Goal: Information Seeking & Learning: Learn about a topic

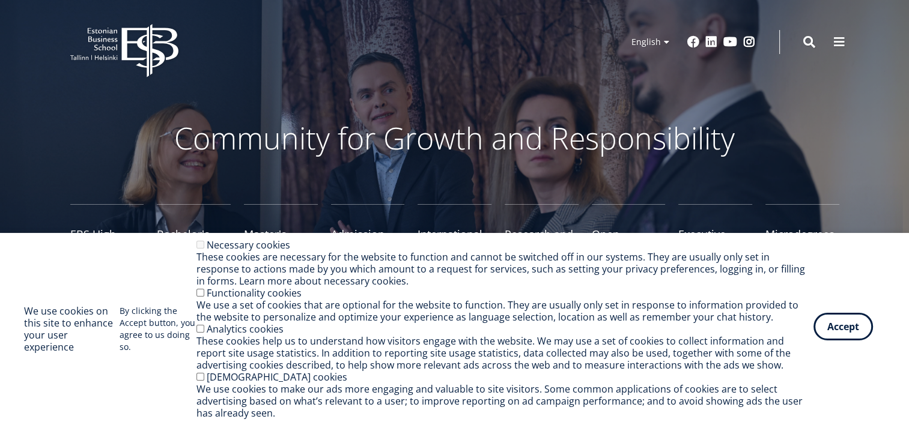
click at [844, 327] on button "Accept" at bounding box center [842, 327] width 59 height 28
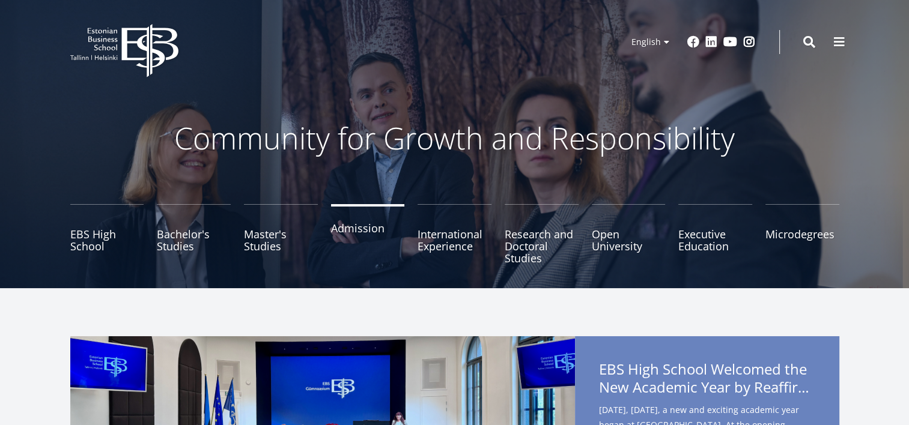
click at [351, 220] on link "Admission" at bounding box center [368, 234] width 74 height 60
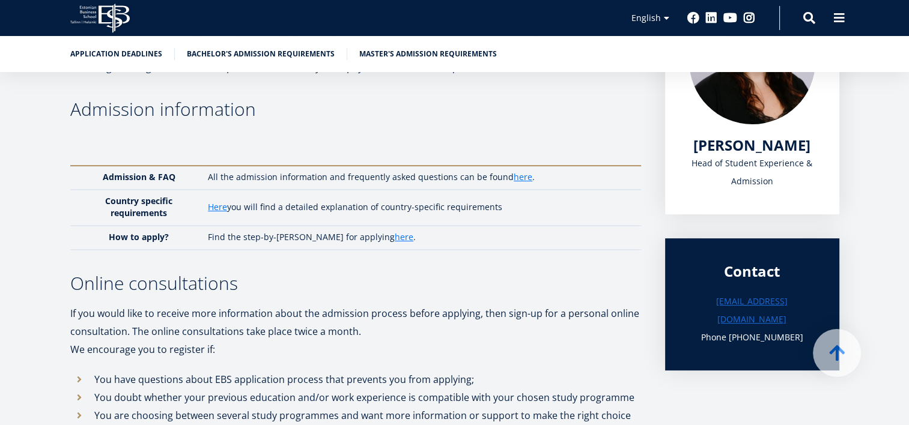
scroll to position [253, 0]
click at [519, 180] on link "here" at bounding box center [523, 178] width 19 height 12
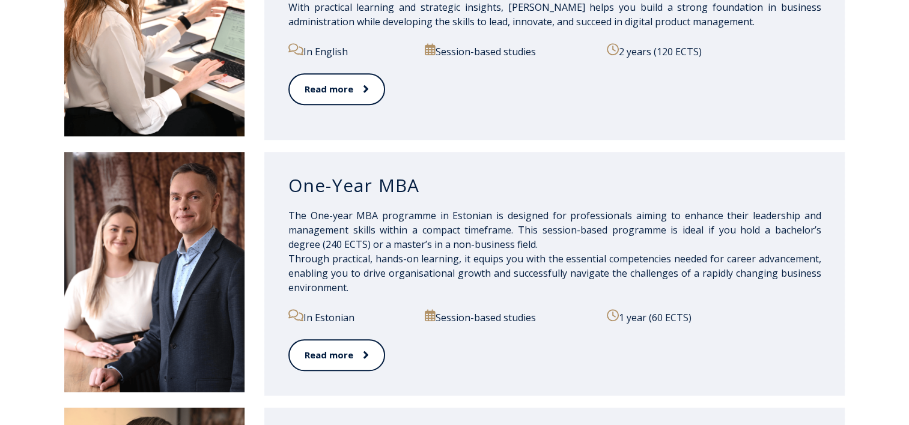
scroll to position [1047, 0]
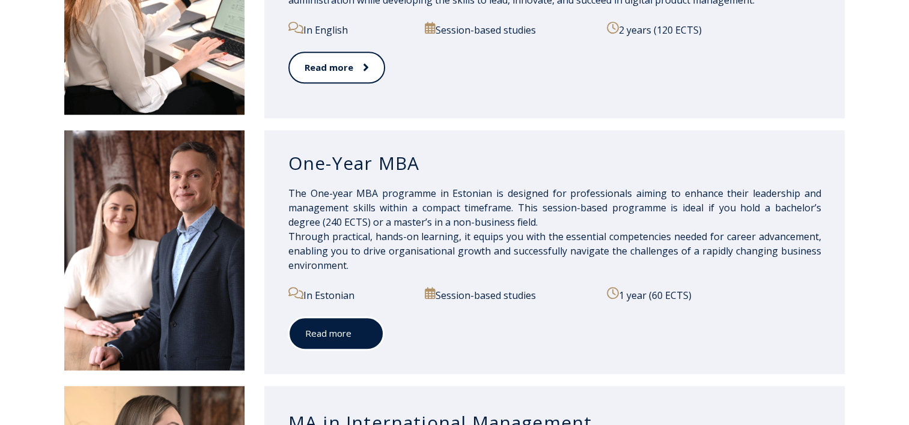
click at [347, 344] on link "Read more" at bounding box center [335, 333] width 95 height 33
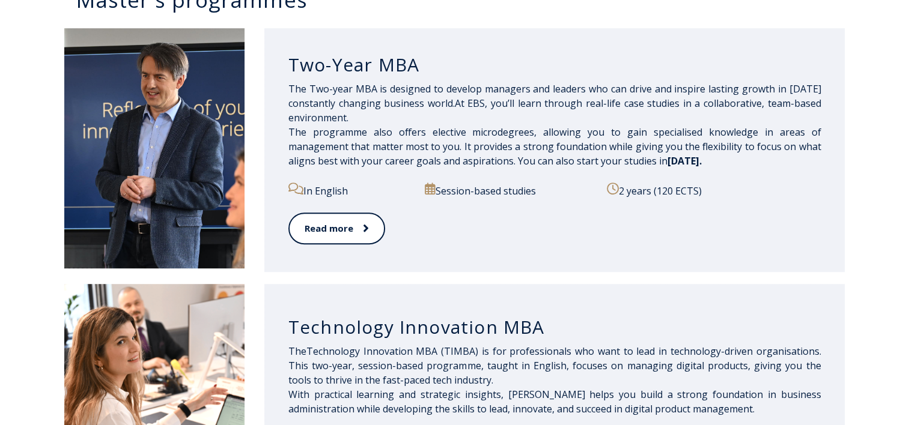
scroll to position [589, 0]
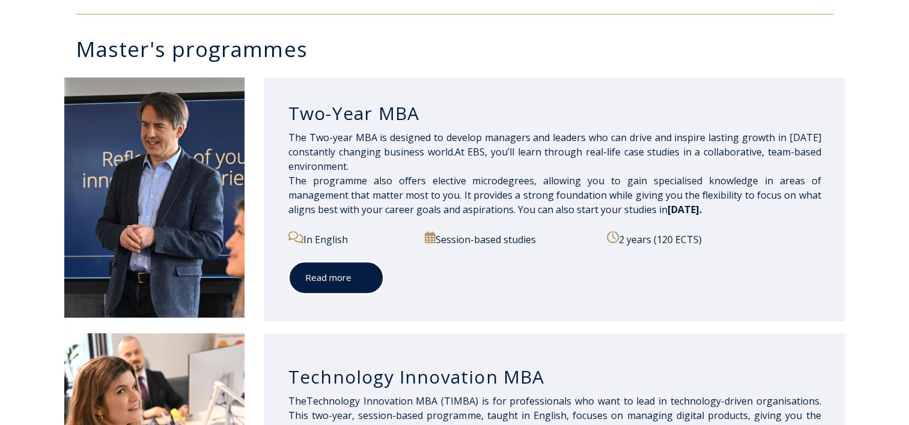
click at [344, 274] on link "Read more" at bounding box center [335, 277] width 95 height 33
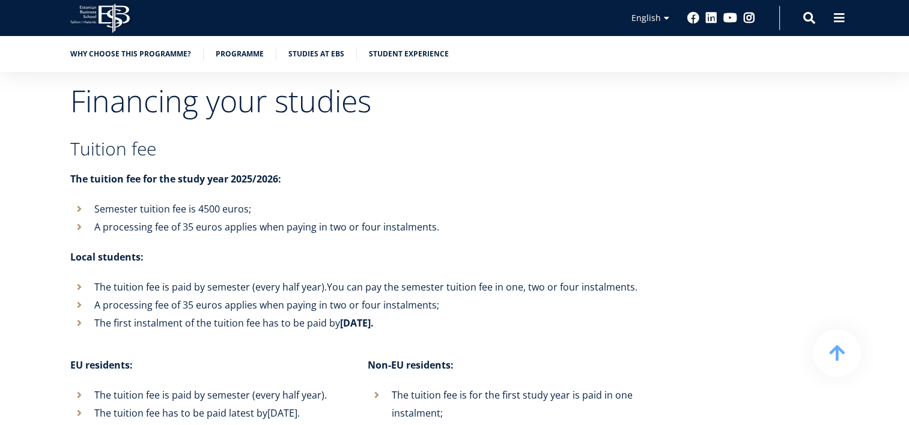
scroll to position [4551, 0]
